Goal: Transaction & Acquisition: Purchase product/service

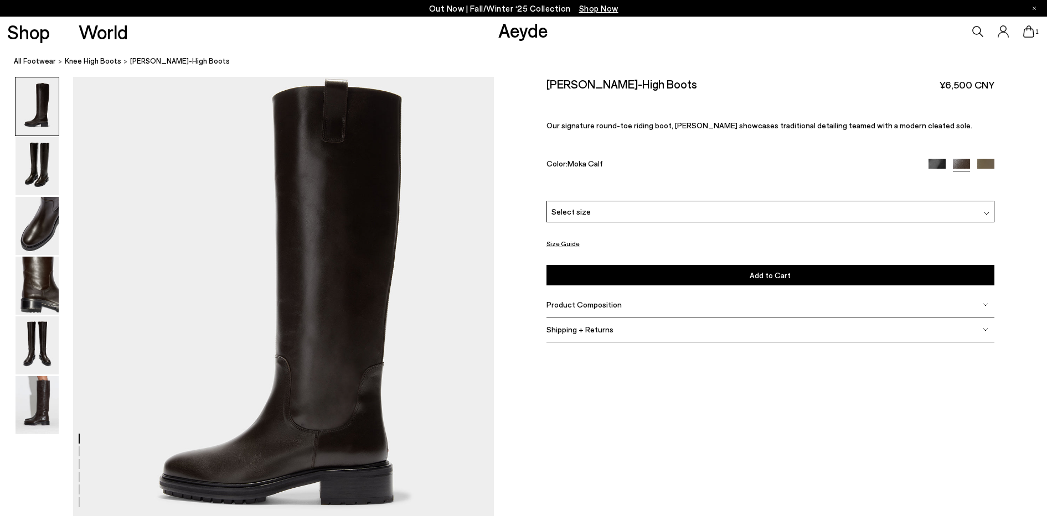
click at [588, 218] on div "Select size" at bounding box center [770, 212] width 448 height 22
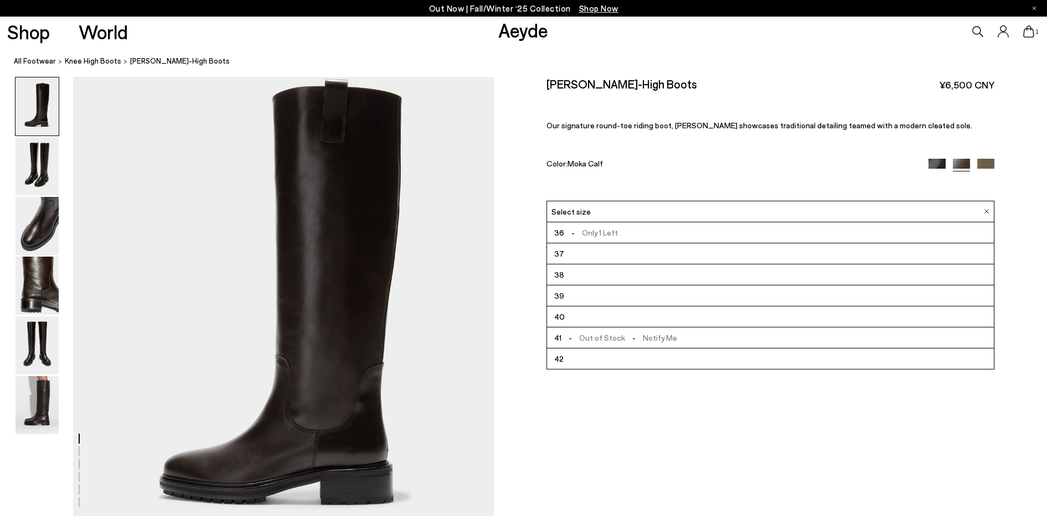
click at [582, 253] on li "37" at bounding box center [770, 254] width 447 height 21
